Goal: Task Accomplishment & Management: Use online tool/utility

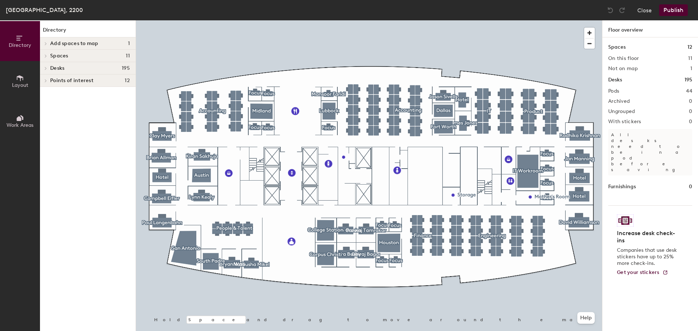
click at [581, 20] on div at bounding box center [369, 20] width 466 height 0
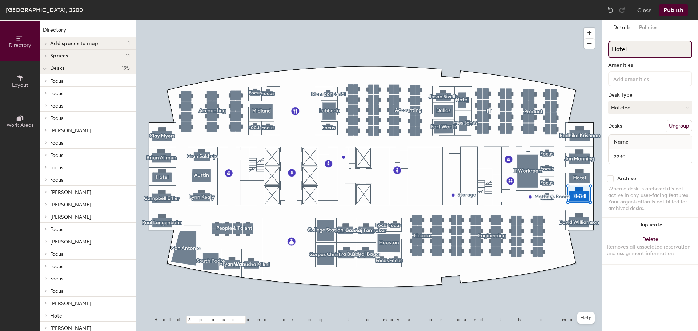
click at [635, 51] on input "Hotel" at bounding box center [650, 49] width 84 height 17
click at [596, 51] on div "Directory Layout Work Areas Directory Add spaces to map 1 Mother's Room Spaces …" at bounding box center [349, 175] width 698 height 311
paste input "[PERSON_NAME]"
type input "[PERSON_NAME]"
click at [641, 112] on button "Hoteled" at bounding box center [650, 107] width 84 height 13
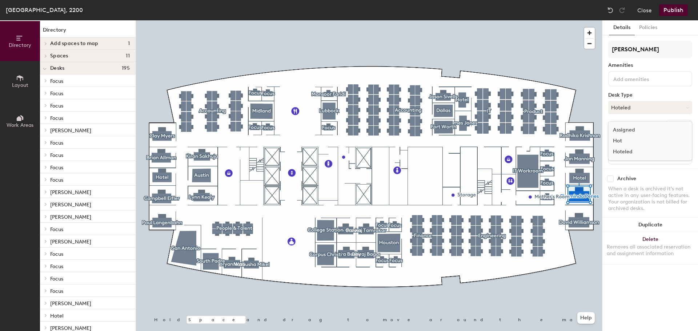
click at [629, 131] on div "Assigned" at bounding box center [645, 130] width 73 height 11
click at [677, 10] on button "Publish" at bounding box center [673, 10] width 29 height 12
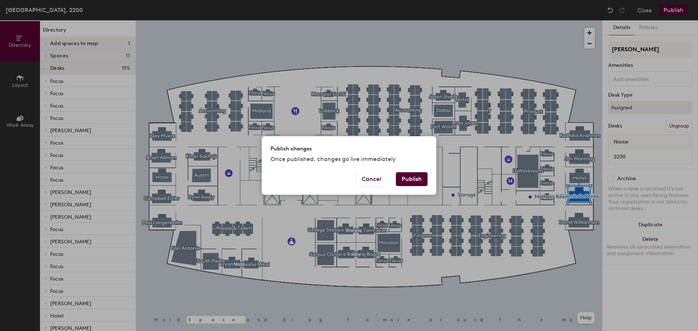
click at [405, 180] on button "Publish" at bounding box center [412, 179] width 32 height 14
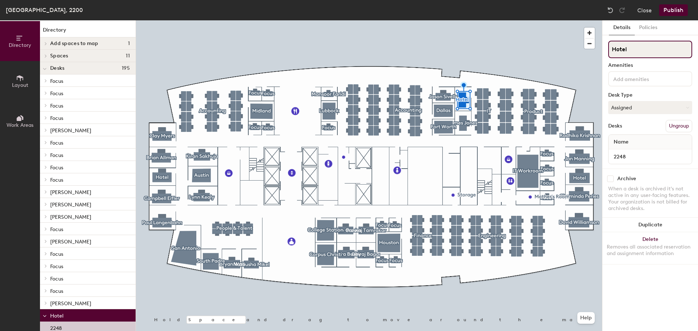
click at [643, 50] on input "Hotel" at bounding box center [650, 49] width 84 height 17
click at [581, 55] on div "Directory Layout Work Areas Directory Add spaces to map 1 Mother's Room Spaces …" at bounding box center [349, 175] width 698 height 311
paste input "[PERSON_NAME]"
type input "[PERSON_NAME]"
click at [666, 8] on button "Publish" at bounding box center [673, 10] width 29 height 12
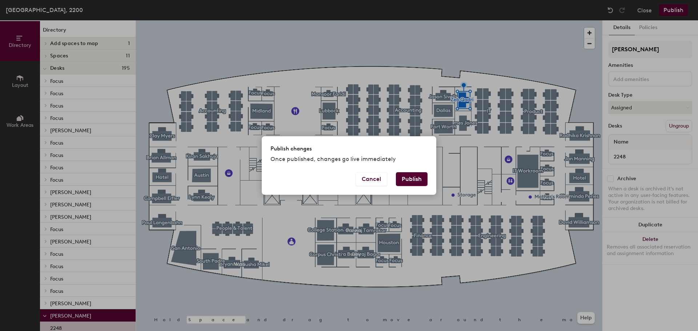
click at [408, 181] on button "Publish" at bounding box center [412, 179] width 32 height 14
